Goal: Check status

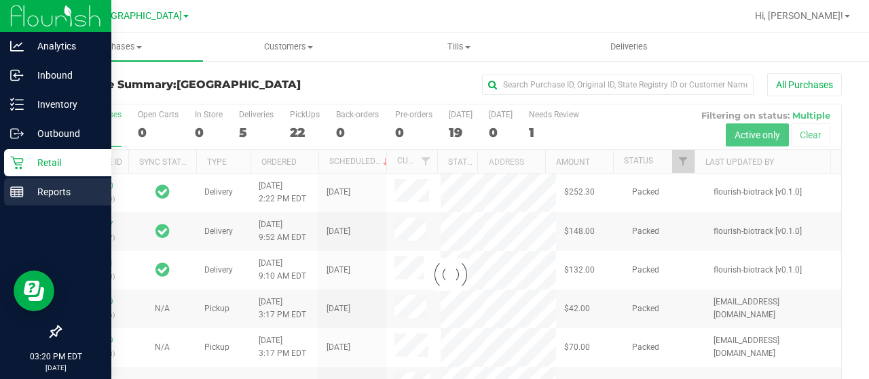
click at [21, 193] on icon at bounding box center [17, 192] width 14 height 14
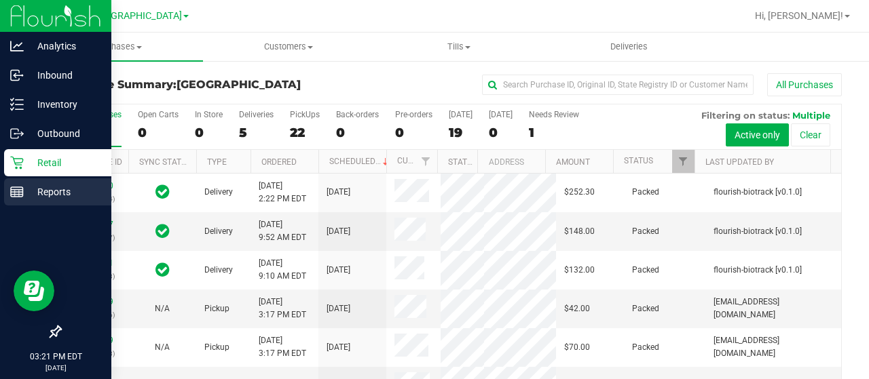
click at [14, 193] on icon at bounding box center [17, 192] width 14 height 14
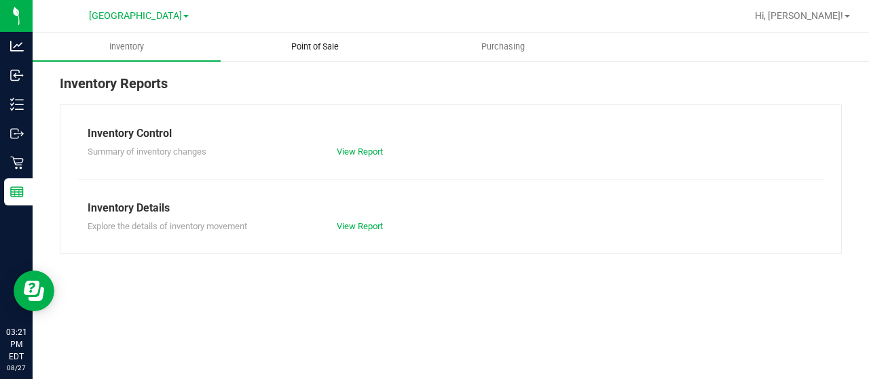
click at [301, 48] on span "Point of Sale" at bounding box center [315, 47] width 84 height 12
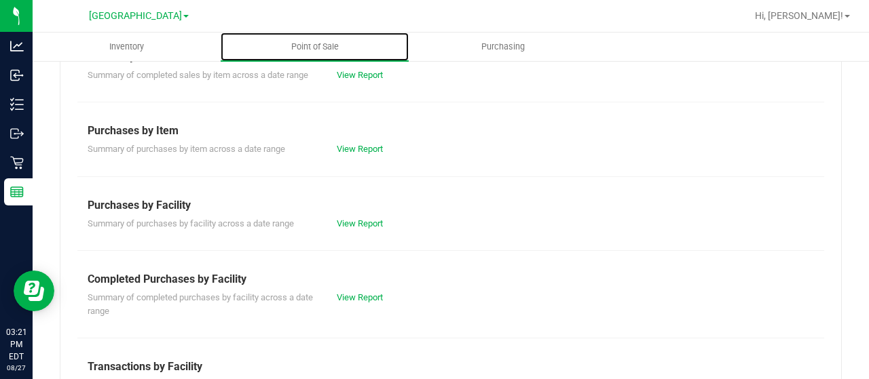
scroll to position [168, 0]
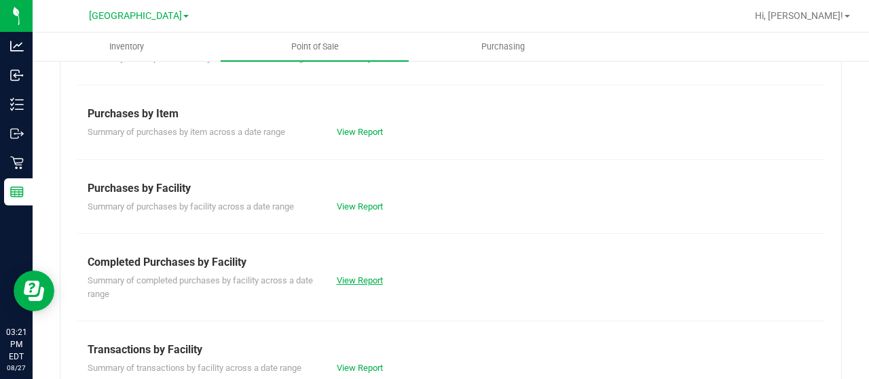
click at [358, 279] on link "View Report" at bounding box center [360, 281] width 46 height 10
